Goal: Navigation & Orientation: Find specific page/section

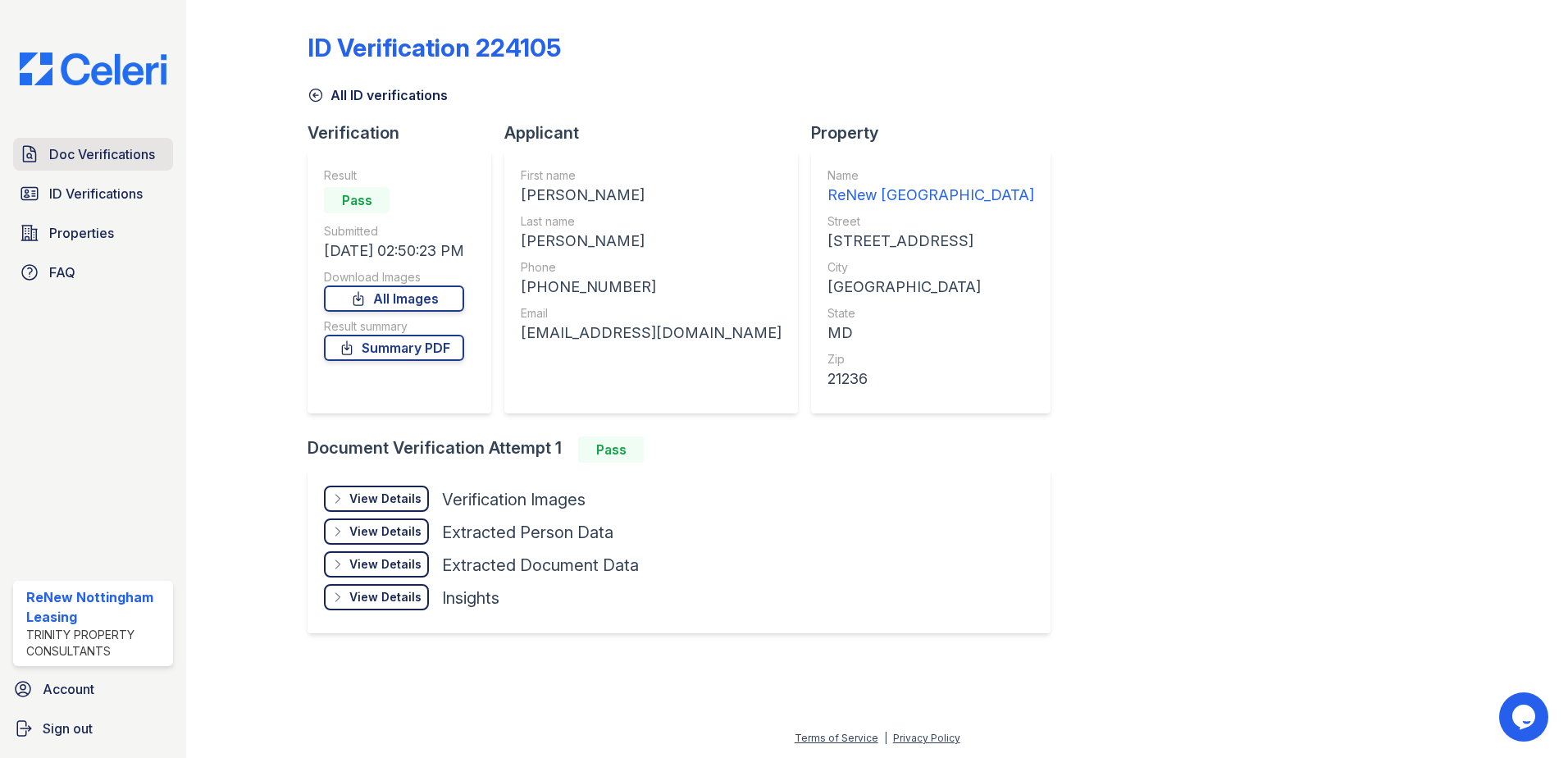
click at [94, 154] on span "Doc Verifications" at bounding box center [102, 154] width 105 height 20
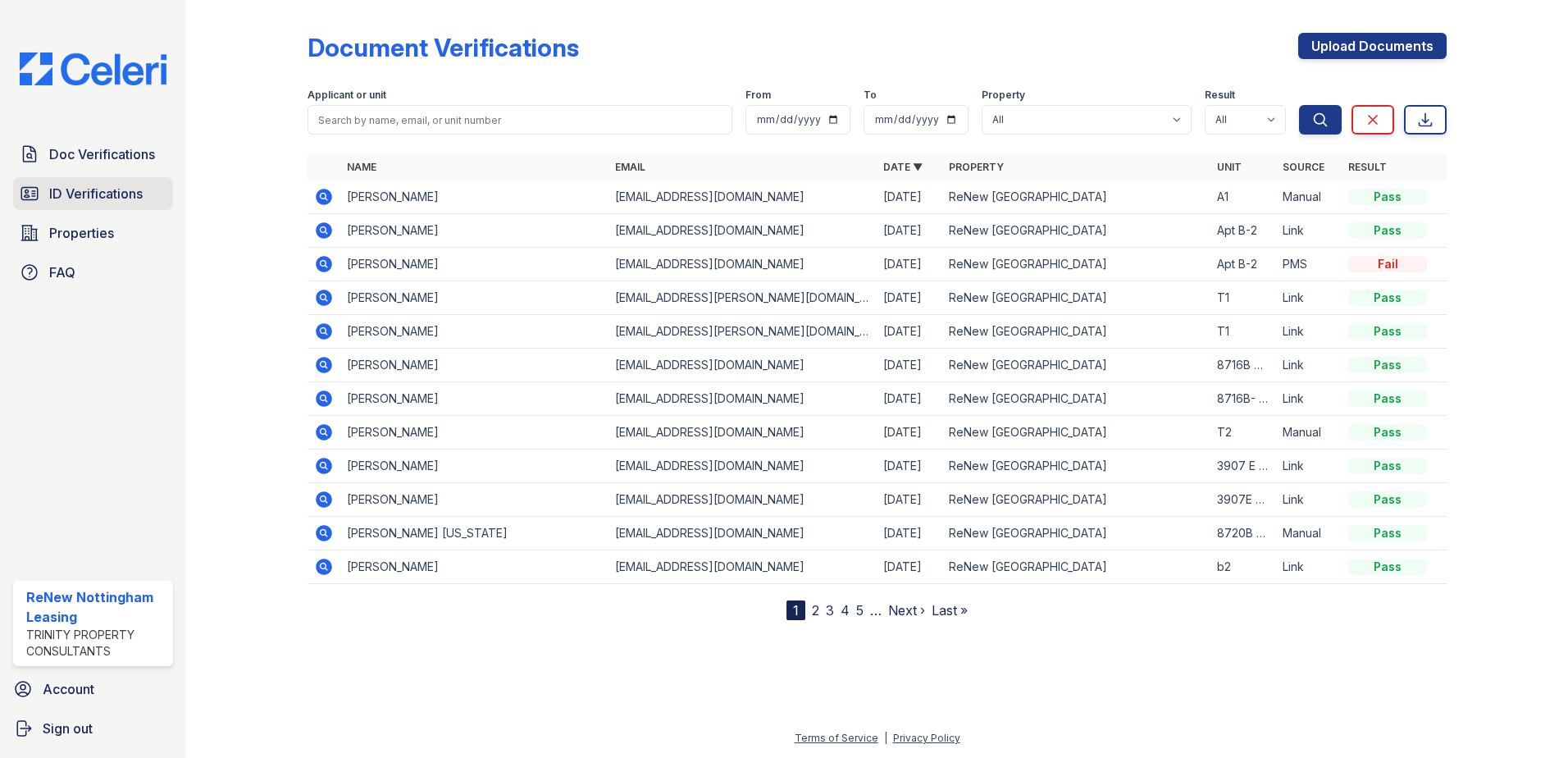
click at [117, 203] on span "ID Verifications" at bounding box center [96, 193] width 94 height 20
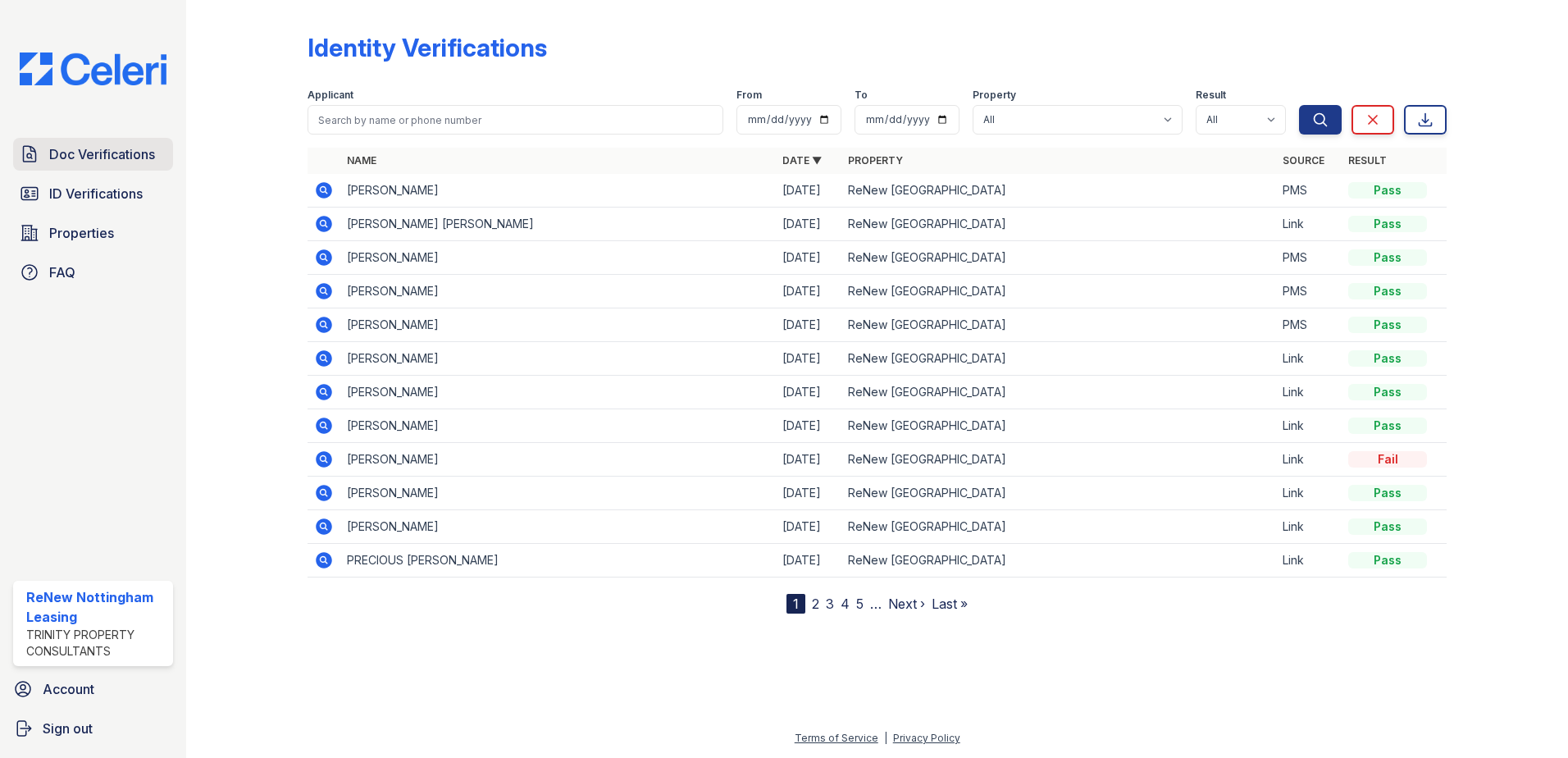
click at [87, 162] on span "Doc Verifications" at bounding box center [102, 154] width 105 height 20
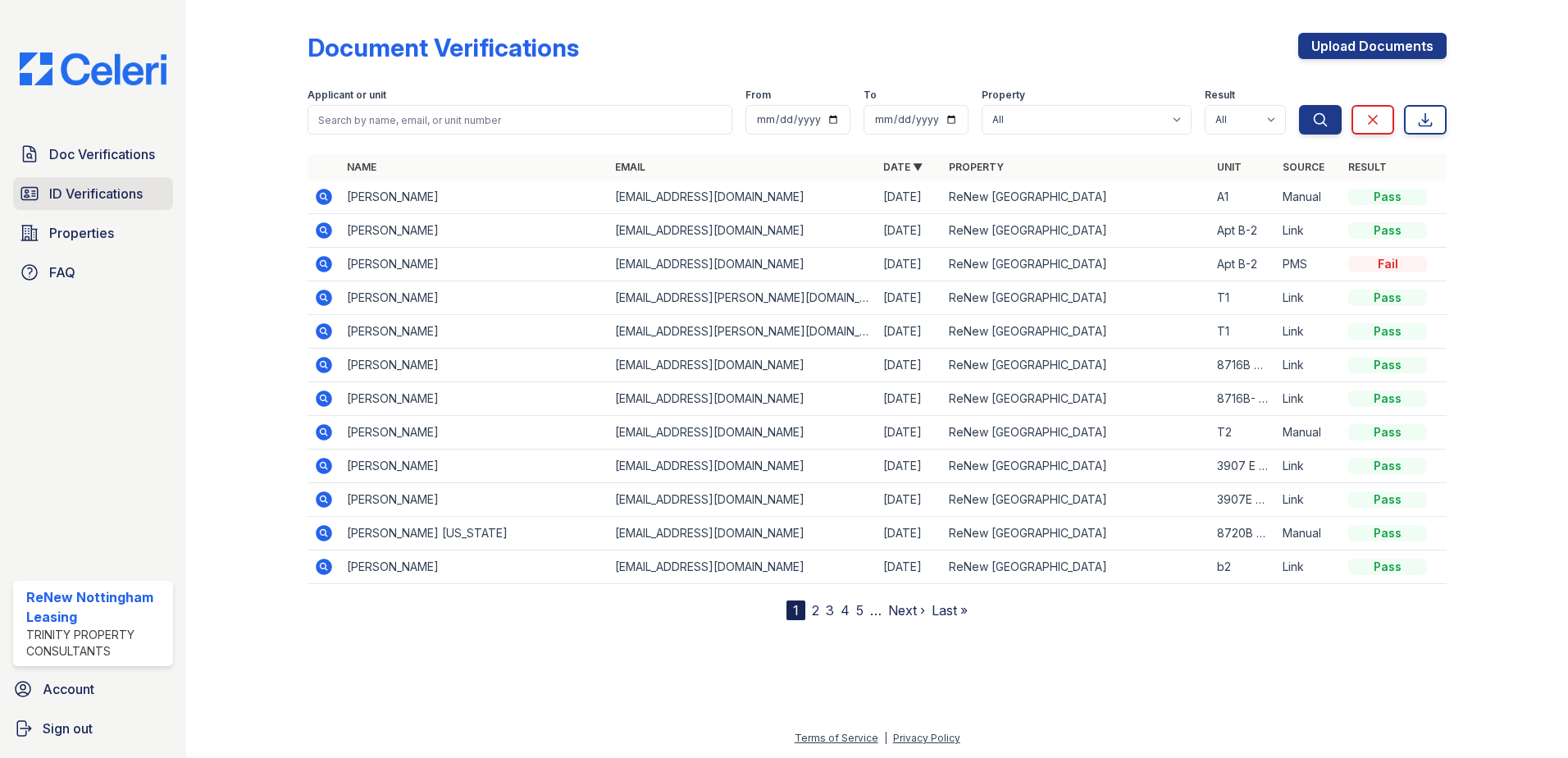
click at [83, 192] on span "ID Verifications" at bounding box center [96, 193] width 94 height 20
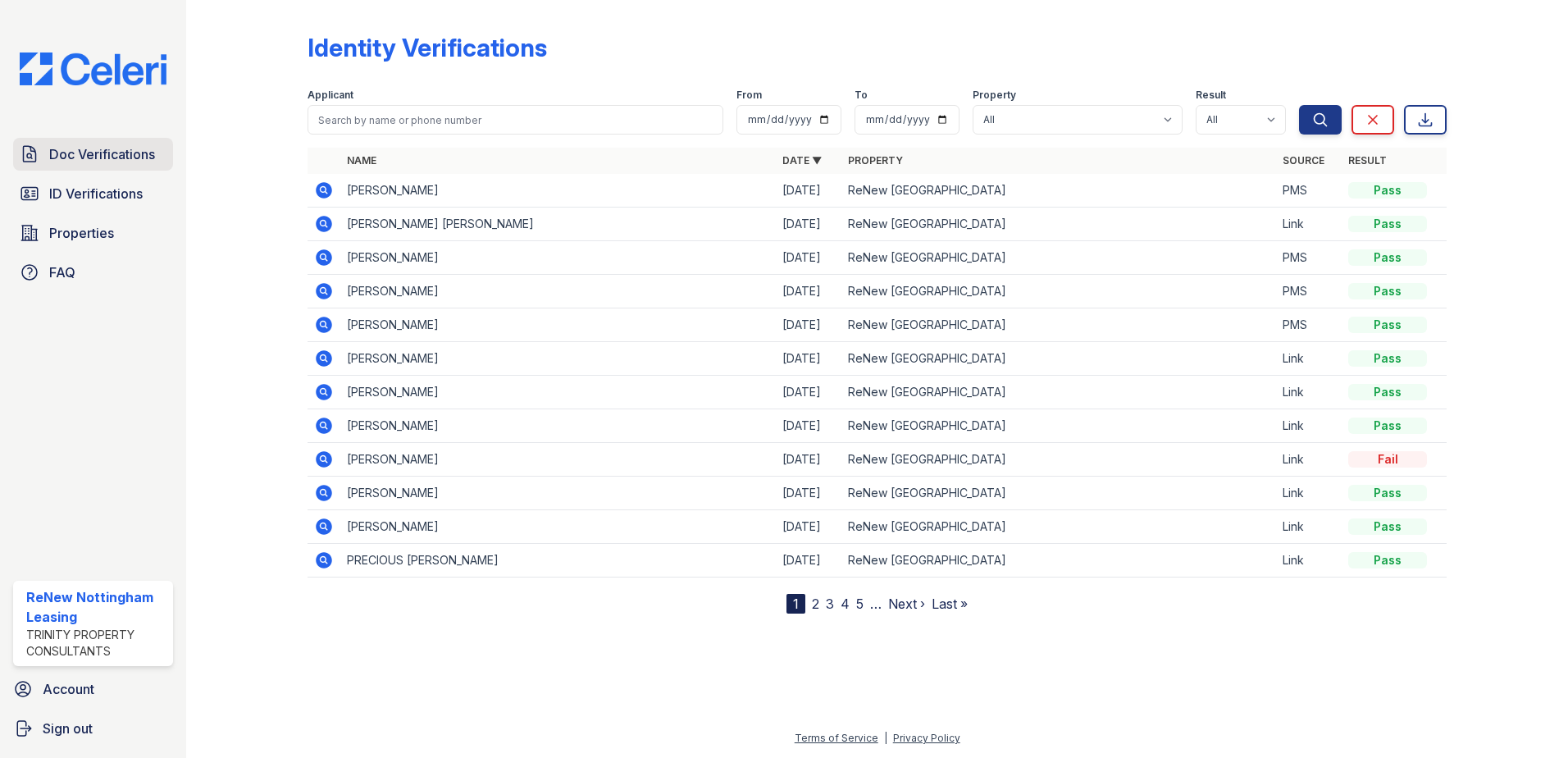
click at [125, 149] on span "Doc Verifications" at bounding box center [102, 154] width 105 height 20
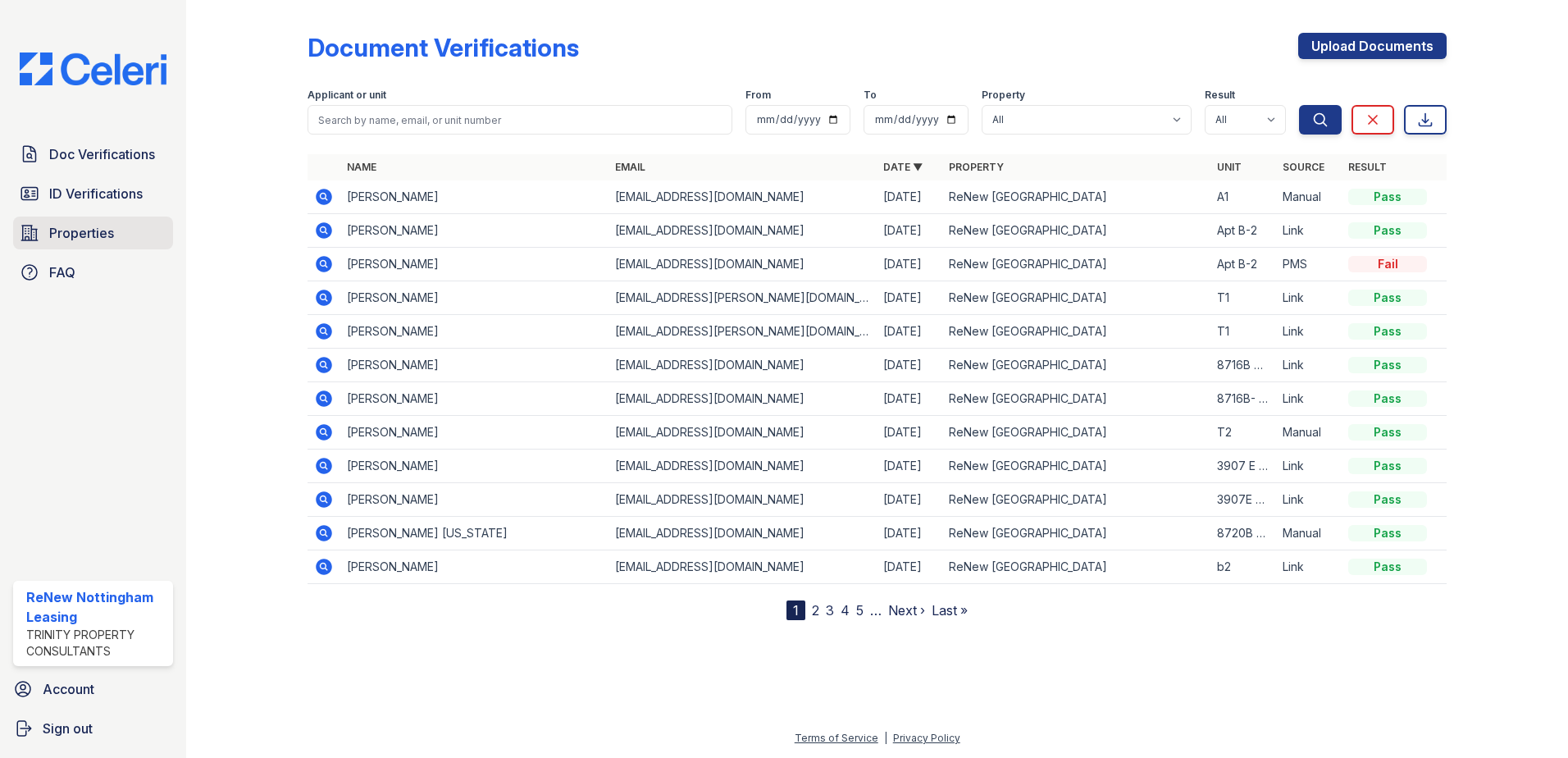
click at [88, 230] on span "Properties" at bounding box center [82, 232] width 65 height 20
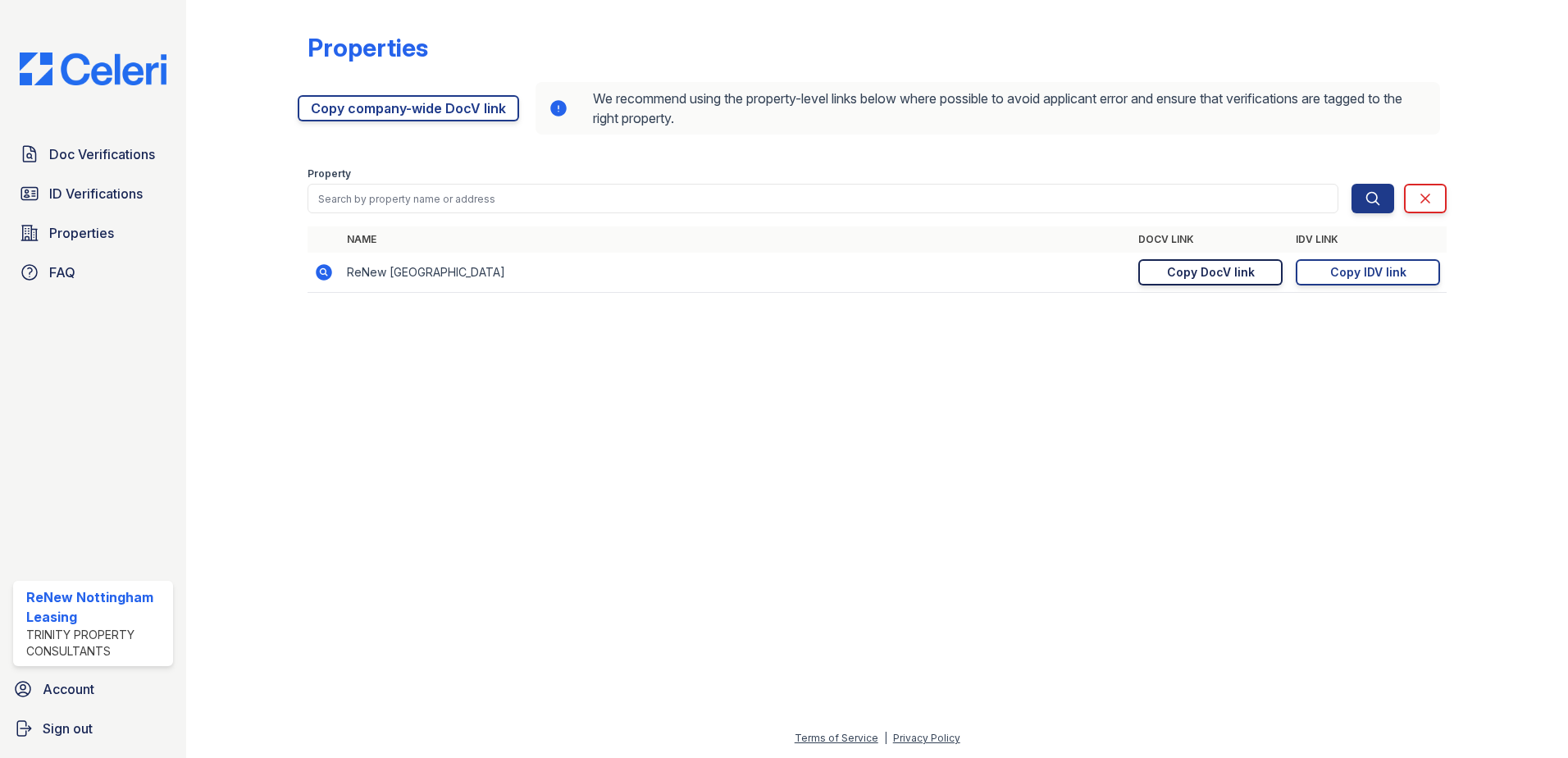
click at [1224, 272] on div "Copy DocV link" at bounding box center [1210, 272] width 88 height 16
click at [107, 165] on link "Doc Verifications" at bounding box center [93, 154] width 160 height 33
